Goal: Transaction & Acquisition: Purchase product/service

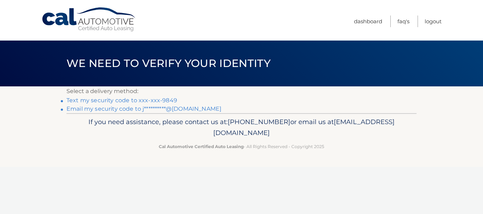
click at [166, 100] on link "Text my security code to xxx-xxx-9849" at bounding box center [121, 100] width 111 height 7
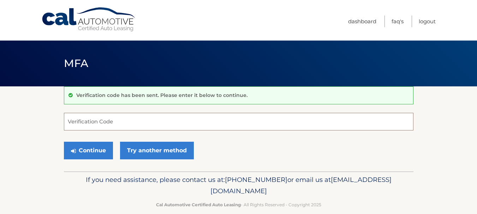
click at [138, 123] on input "Verification Code" at bounding box center [239, 122] width 350 height 18
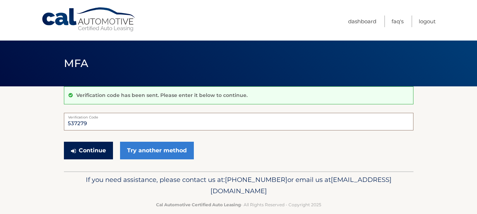
type input "537279"
click at [89, 149] on button "Continue" at bounding box center [88, 151] width 49 height 18
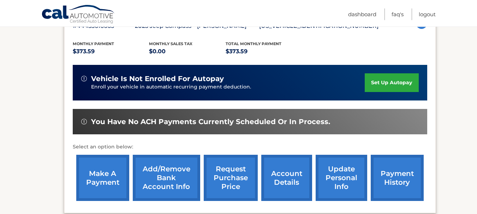
scroll to position [146, 0]
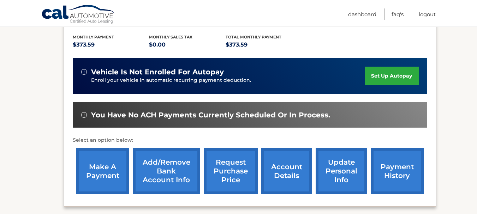
click at [99, 168] on link "make a payment" at bounding box center [102, 171] width 53 height 46
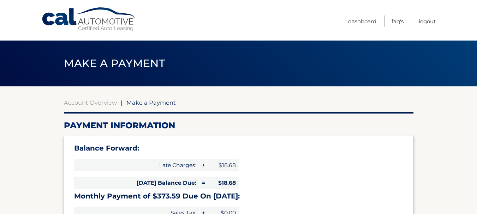
type input "392.27"
select select "YzFmNzNmYWYtM2ZjYi00ZjAyLTliNzgtNzE3YmU5MTljMzg5"
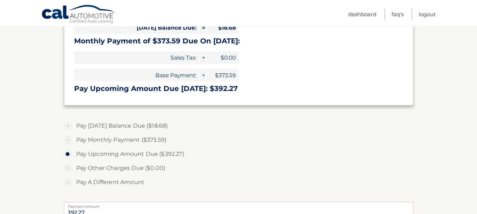
scroll to position [158, 0]
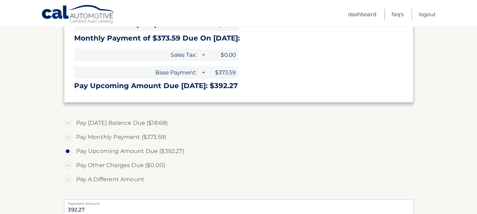
click at [67, 137] on label "Pay Monthly Payment ($373.59)" at bounding box center [239, 137] width 350 height 14
click at [67, 137] on input "Pay Monthly Payment ($373.59)" at bounding box center [70, 135] width 7 height 11
radio input "true"
type input "373.59"
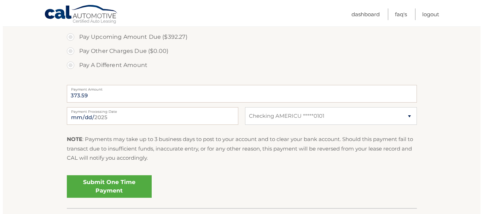
scroll to position [274, 0]
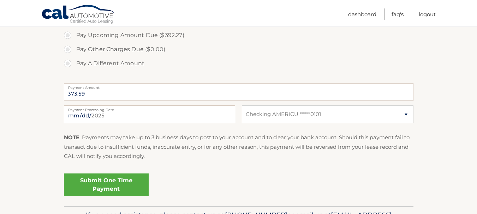
click at [108, 182] on link "Submit One Time Payment" at bounding box center [106, 185] width 85 height 23
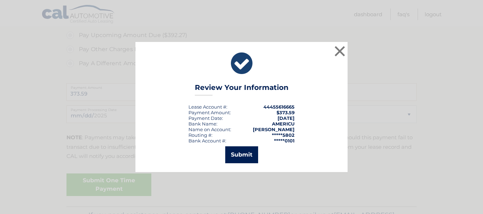
click at [239, 153] on button "Submit" at bounding box center [241, 155] width 33 height 17
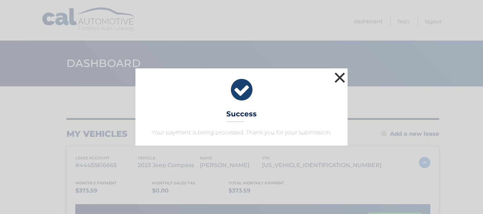
click at [337, 80] on button "×" at bounding box center [339, 78] width 14 height 14
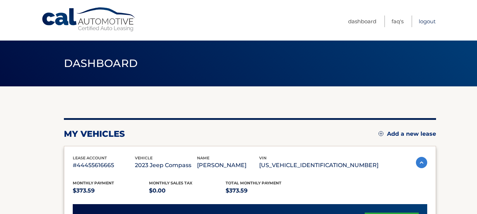
click at [425, 21] on link "Logout" at bounding box center [427, 22] width 17 height 12
